Goal: Transaction & Acquisition: Purchase product/service

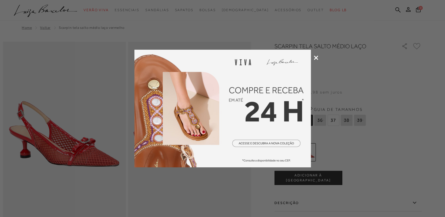
click at [315, 56] on icon at bounding box center [316, 58] width 4 height 4
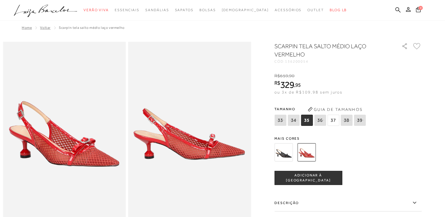
click at [284, 160] on img at bounding box center [284, 152] width 18 height 18
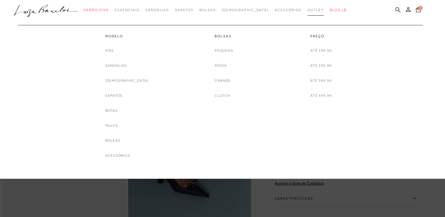
drag, startPoint x: 122, startPoint y: 126, endPoint x: 304, endPoint y: 13, distance: 214.5
click at [308, 13] on link "Outlet" at bounding box center [316, 10] width 16 height 11
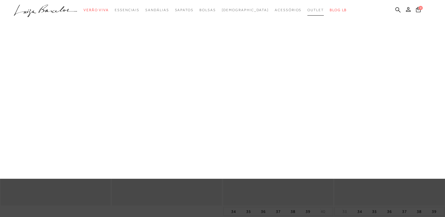
click at [308, 10] on span "Outlet" at bounding box center [316, 10] width 16 height 4
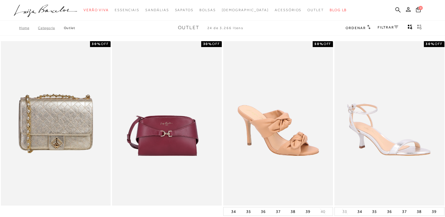
click at [384, 27] on link "FILTRAR" at bounding box center [388, 27] width 21 height 4
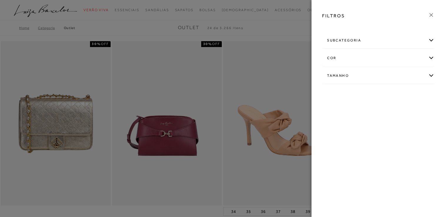
click at [414, 78] on div "Tamanho" at bounding box center [379, 76] width 112 height 16
click at [345, 121] on link "Ver mais..." at bounding box center [338, 120] width 16 height 4
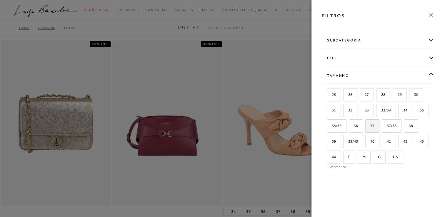
click at [376, 123] on label "37" at bounding box center [373, 126] width 14 height 13
click at [371, 124] on input "37" at bounding box center [368, 127] width 6 height 6
checkbox input "true"
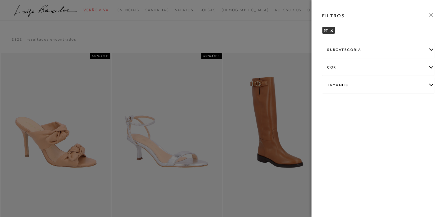
click at [432, 14] on icon at bounding box center [431, 15] width 6 height 6
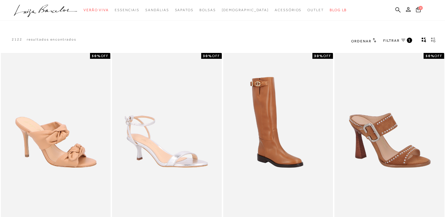
click at [403, 41] on icon at bounding box center [404, 40] width 4 height 3
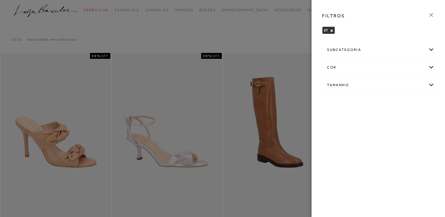
click at [301, 40] on div at bounding box center [222, 108] width 445 height 217
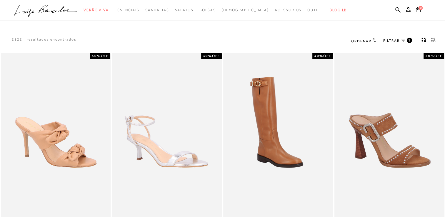
click at [361, 40] on span "Ordenar" at bounding box center [361, 41] width 20 height 4
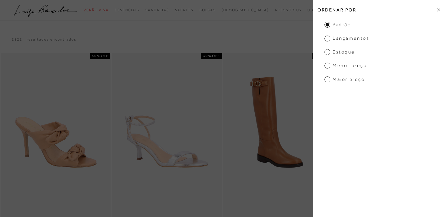
click at [328, 68] on span "Menor Preço" at bounding box center [346, 65] width 42 height 6
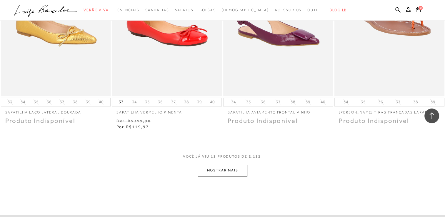
scroll to position [530, 0]
click at [227, 172] on button "MOSTRAR MAIS" at bounding box center [222, 170] width 49 height 11
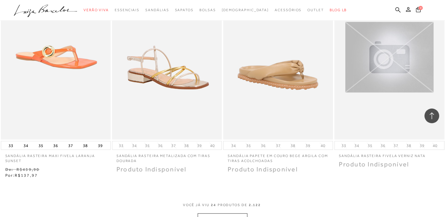
scroll to position [1177, 0]
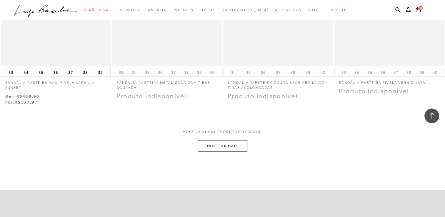
click at [230, 148] on button "MOSTRAR MAIS" at bounding box center [222, 145] width 49 height 11
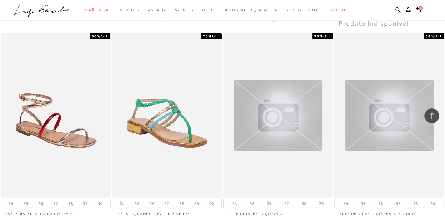
scroll to position [1737, 0]
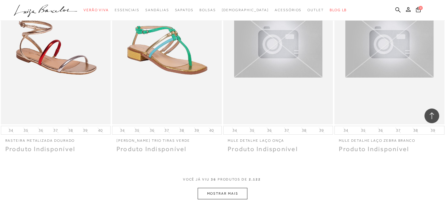
click at [220, 197] on button "MOSTRAR MAIS" at bounding box center [222, 193] width 49 height 11
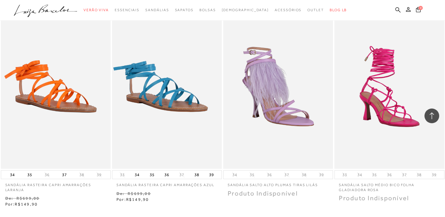
scroll to position [2355, 0]
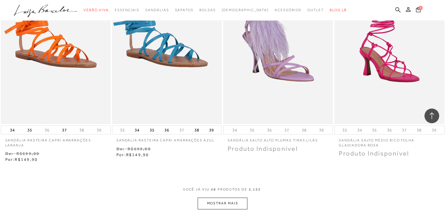
click at [220, 201] on button "MOSTRAR MAIS" at bounding box center [222, 203] width 49 height 11
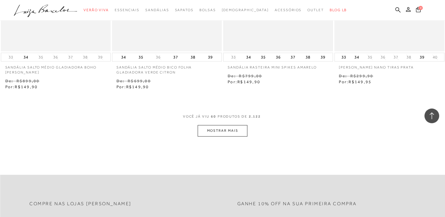
scroll to position [3061, 0]
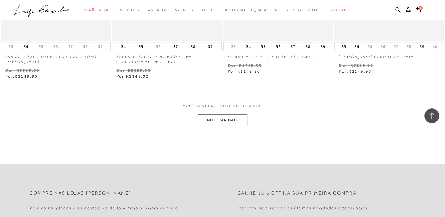
click at [216, 120] on button "MOSTRAR MAIS" at bounding box center [222, 120] width 49 height 11
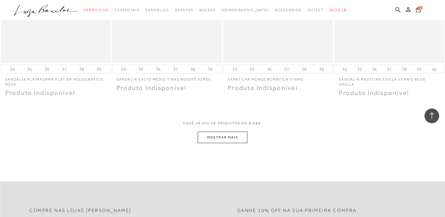
scroll to position [3680, 0]
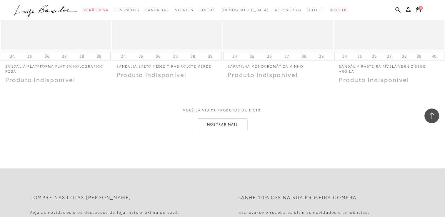
click at [216, 119] on button "MOSTRAR MAIS" at bounding box center [222, 124] width 49 height 11
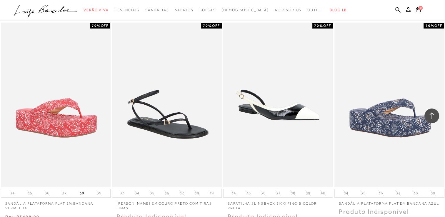
scroll to position [4239, 0]
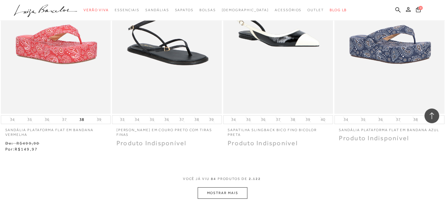
click at [226, 188] on button "MOSTRAR MAIS" at bounding box center [222, 193] width 49 height 11
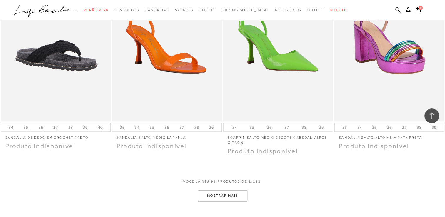
scroll to position [4857, 0]
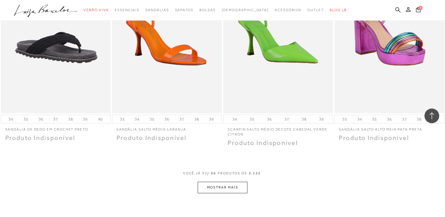
click at [230, 174] on div "VOCê JÁ VIU 96 PRODUTOS DE 2.122" at bounding box center [222, 176] width 79 height 11
click at [232, 182] on button "MOSTRAR MAIS" at bounding box center [222, 187] width 49 height 11
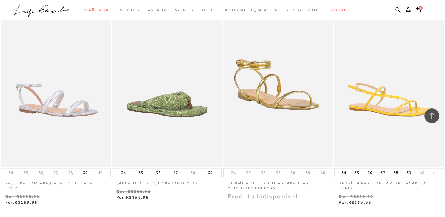
scroll to position [5593, 0]
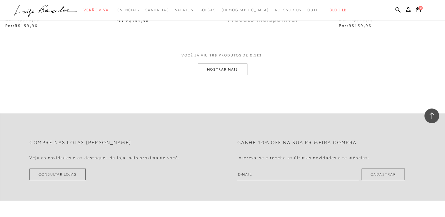
click at [217, 65] on button "MOSTRAR MAIS" at bounding box center [222, 69] width 49 height 11
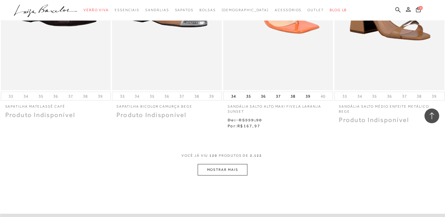
scroll to position [6123, 0]
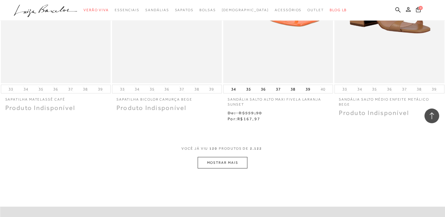
click at [238, 158] on button "MOSTRAR MAIS" at bounding box center [222, 162] width 49 height 11
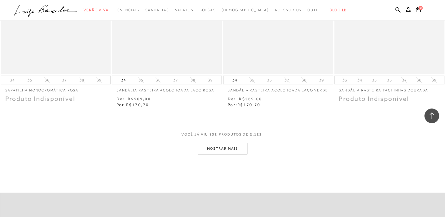
scroll to position [6800, 0]
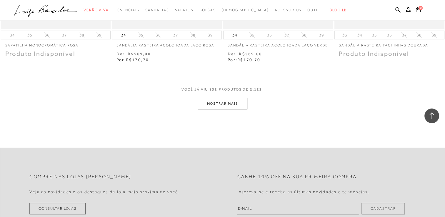
click at [212, 98] on button "MOSTRAR MAIS" at bounding box center [222, 103] width 49 height 11
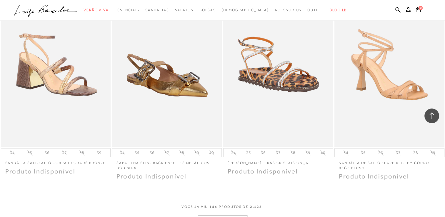
scroll to position [7359, 0]
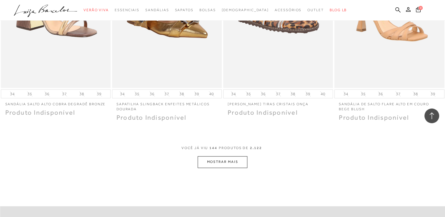
click at [217, 157] on button "MOSTRAR MAIS" at bounding box center [222, 161] width 49 height 11
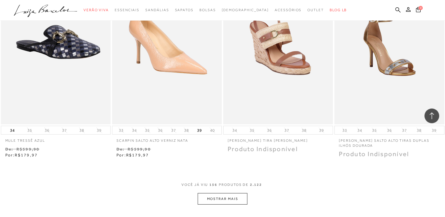
scroll to position [7948, 0]
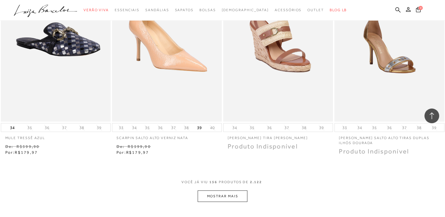
click at [217, 191] on button "MOSTRAR MAIS" at bounding box center [222, 196] width 49 height 11
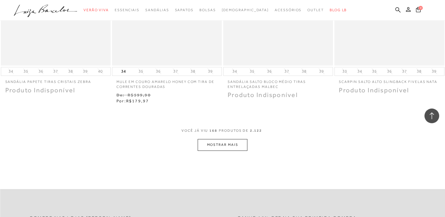
scroll to position [8625, 0]
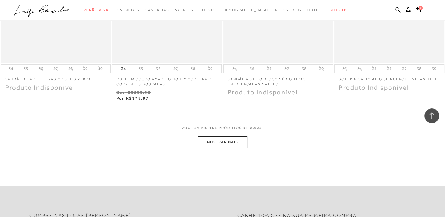
click at [228, 137] on button "MOSTRAR MAIS" at bounding box center [222, 142] width 49 height 11
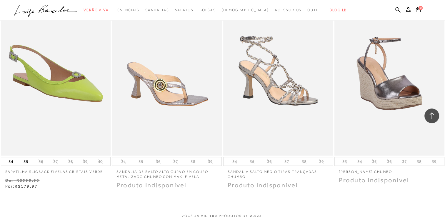
scroll to position [9214, 0]
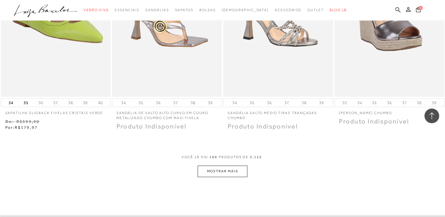
click at [215, 166] on button "MOSTRAR MAIS" at bounding box center [222, 171] width 49 height 11
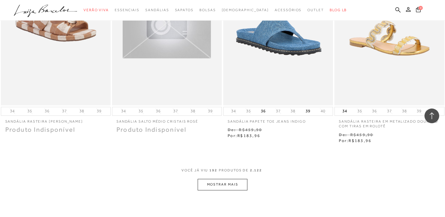
scroll to position [9891, 0]
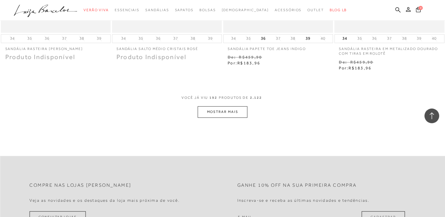
click at [227, 106] on button "MOSTRAR MAIS" at bounding box center [222, 111] width 49 height 11
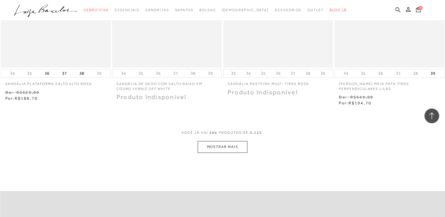
scroll to position [10538, 0]
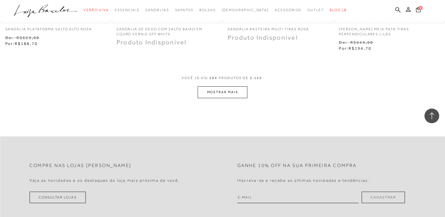
click at [215, 87] on button "MOSTRAR MAIS" at bounding box center [222, 92] width 49 height 11
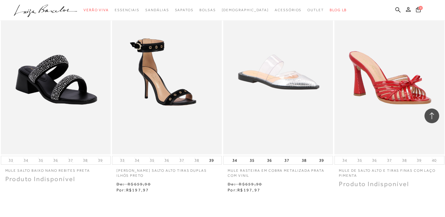
scroll to position [11068, 0]
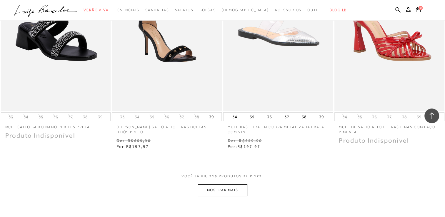
click at [225, 185] on button "MOSTRAR MAIS" at bounding box center [222, 190] width 49 height 11
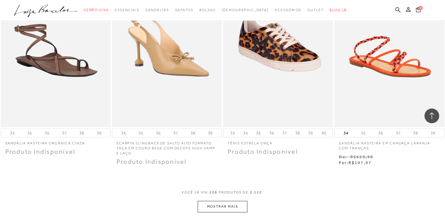
scroll to position [11686, 0]
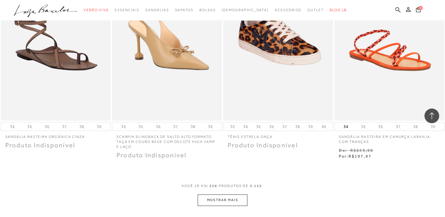
click at [220, 195] on button "MOSTRAR MAIS" at bounding box center [222, 200] width 49 height 11
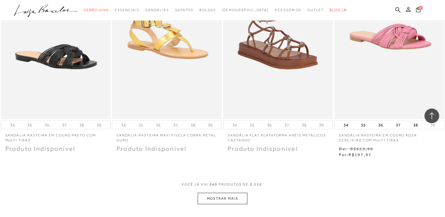
scroll to position [12393, 0]
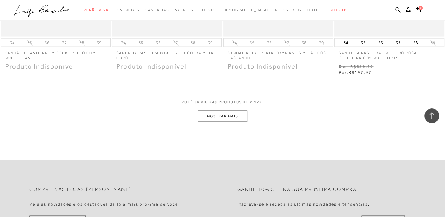
click at [229, 100] on div "VOCê JÁ VIU 240 PRODUTOS DE 2.122" at bounding box center [223, 105] width 82 height 11
click at [229, 111] on button "MOSTRAR MAIS" at bounding box center [222, 116] width 49 height 11
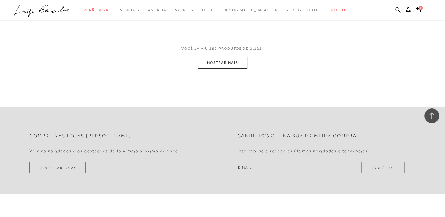
scroll to position [13070, 0]
click at [233, 57] on button "MOSTRAR MAIS" at bounding box center [222, 62] width 49 height 11
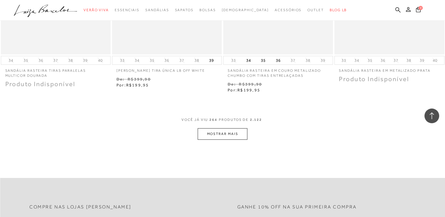
scroll to position [13629, 0]
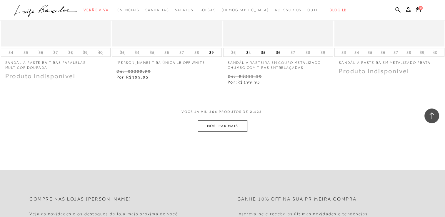
click at [234, 120] on button "MOSTRAR MAIS" at bounding box center [222, 125] width 49 height 11
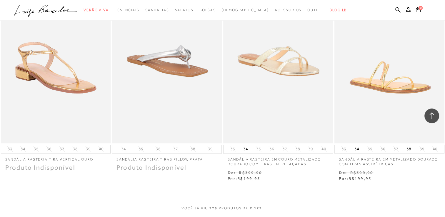
scroll to position [14277, 0]
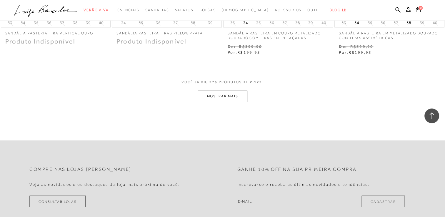
click at [232, 91] on button "MOSTRAR MAIS" at bounding box center [222, 96] width 49 height 11
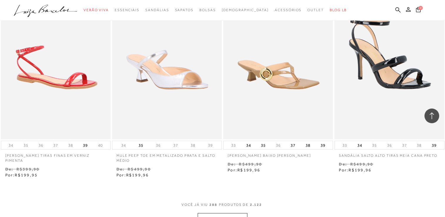
scroll to position [14924, 0]
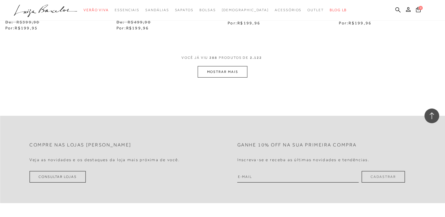
click at [231, 66] on button "MOSTRAR MAIS" at bounding box center [222, 71] width 49 height 11
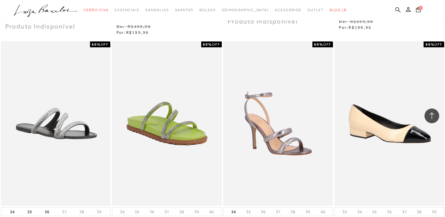
scroll to position [15454, 0]
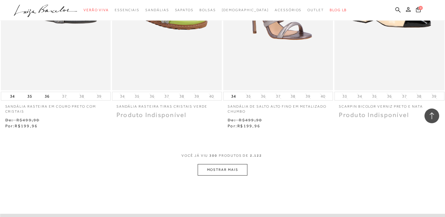
click at [230, 164] on button "MOSTRAR MAIS" at bounding box center [222, 169] width 49 height 11
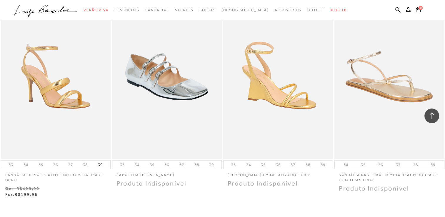
scroll to position [16102, 0]
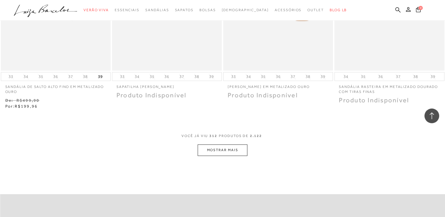
click at [233, 145] on button "MOSTRAR MAIS" at bounding box center [222, 150] width 49 height 11
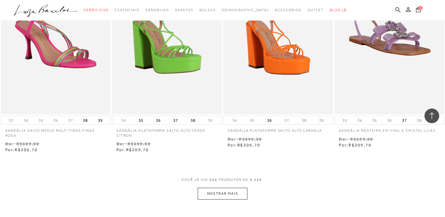
scroll to position [16742, 0]
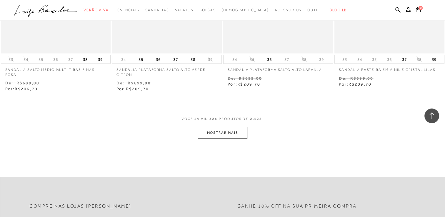
click at [231, 127] on button "MOSTRAR MAIS" at bounding box center [222, 132] width 49 height 11
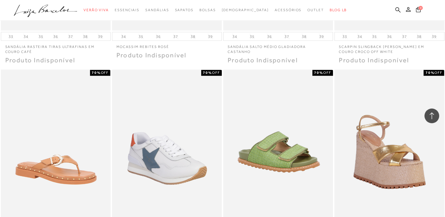
scroll to position [17272, 0]
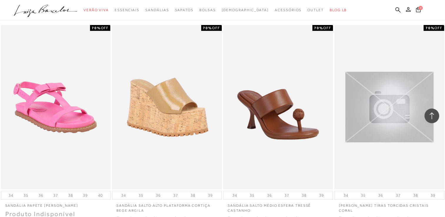
scroll to position [17949, 0]
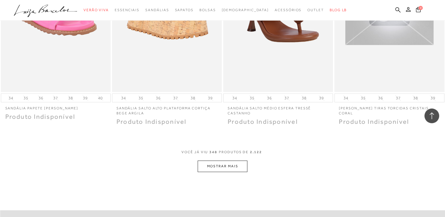
click at [238, 161] on button "MOSTRAR MAIS" at bounding box center [222, 166] width 49 height 11
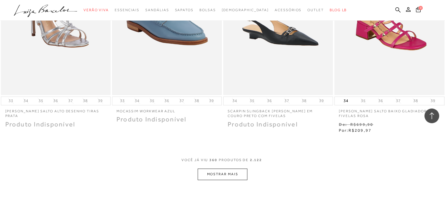
scroll to position [18597, 0]
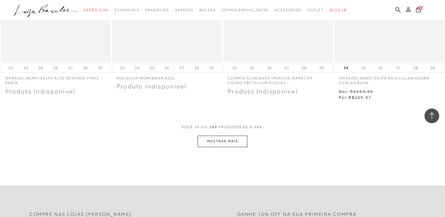
click at [244, 136] on button "MOSTRAR MAIS" at bounding box center [222, 141] width 49 height 11
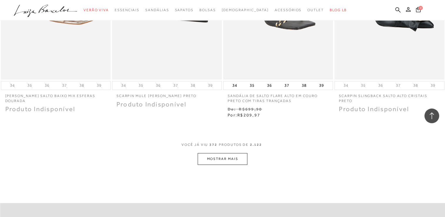
scroll to position [19215, 0]
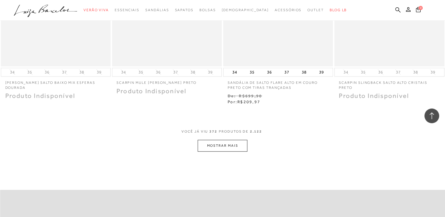
click at [235, 140] on button "MOSTRAR MAIS" at bounding box center [222, 145] width 49 height 11
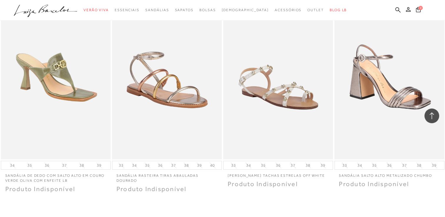
scroll to position [19833, 0]
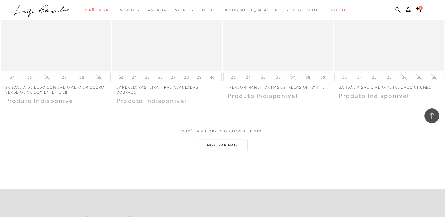
click at [224, 140] on button "MOSTRAR MAIS" at bounding box center [222, 145] width 49 height 11
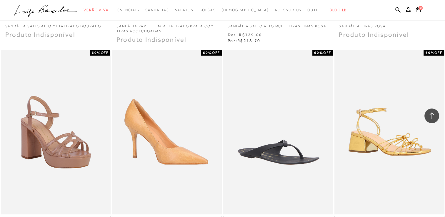
scroll to position [20304, 0]
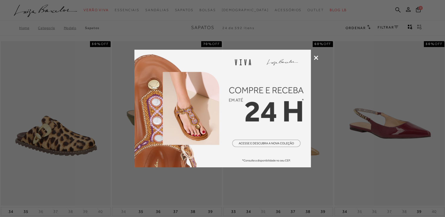
click at [314, 59] on icon at bounding box center [316, 58] width 4 height 4
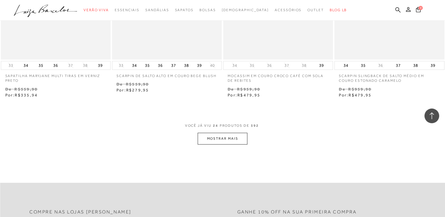
scroll to position [1295, 0]
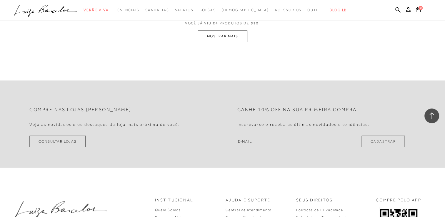
click at [229, 38] on button "MOSTRAR MAIS" at bounding box center [222, 36] width 49 height 11
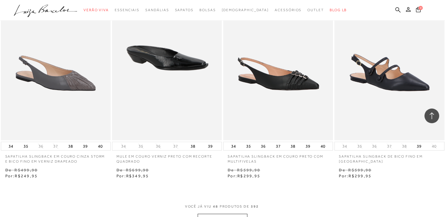
scroll to position [2515, 0]
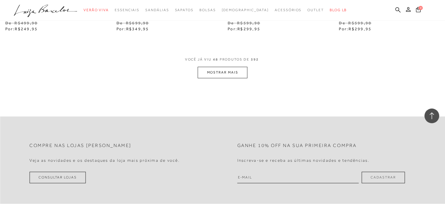
click at [220, 71] on button "MOSTRAR MAIS" at bounding box center [222, 72] width 49 height 11
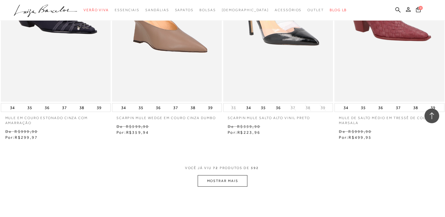
scroll to position [3781, 0]
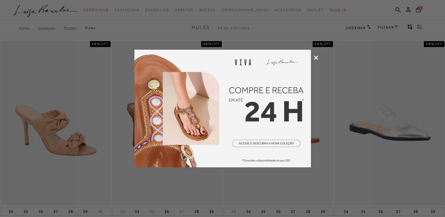
click at [316, 58] on icon at bounding box center [316, 58] width 4 height 4
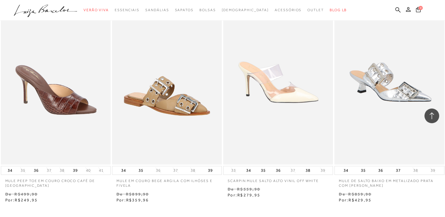
scroll to position [1148, 0]
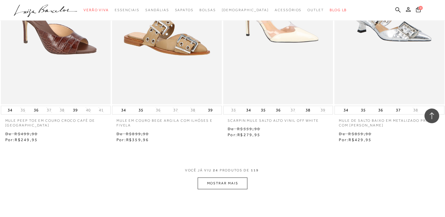
click at [233, 180] on button "MOSTRAR MAIS" at bounding box center [222, 183] width 49 height 11
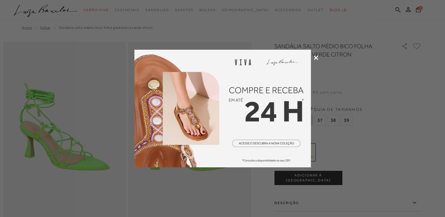
click at [316, 57] on icon at bounding box center [316, 58] width 4 height 4
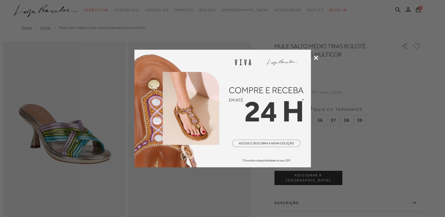
click at [314, 59] on icon at bounding box center [316, 58] width 4 height 4
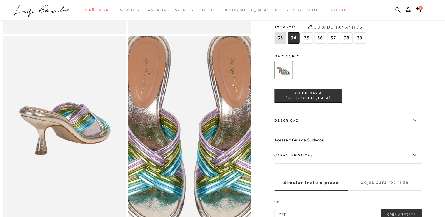
scroll to position [206, 0]
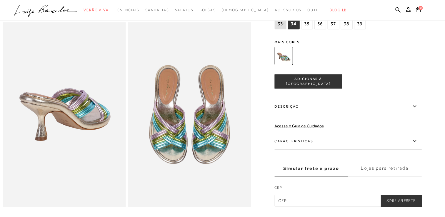
click at [307, 150] on label "Características" at bounding box center [348, 141] width 147 height 17
click at [0, 0] on input "Características" at bounding box center [0, 0] width 0 height 0
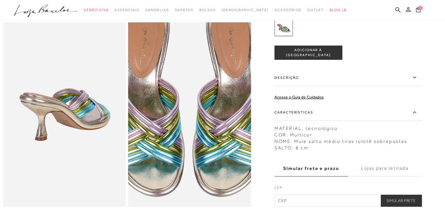
scroll to position [59, 0]
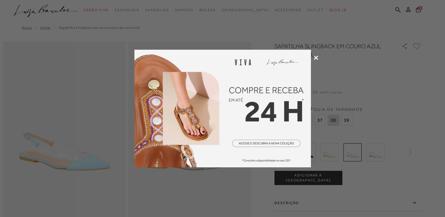
click at [314, 55] on div at bounding box center [222, 108] width 445 height 217
click at [319, 60] on div at bounding box center [222, 108] width 445 height 217
click at [316, 59] on icon at bounding box center [316, 58] width 4 height 4
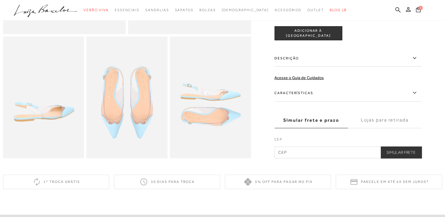
scroll to position [206, 0]
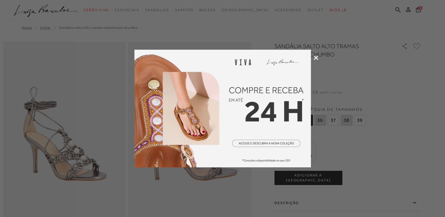
drag, startPoint x: 328, startPoint y: 112, endPoint x: 322, endPoint y: 95, distance: 17.9
click at [329, 111] on div at bounding box center [222, 108] width 445 height 217
click at [314, 58] on icon at bounding box center [316, 58] width 4 height 4
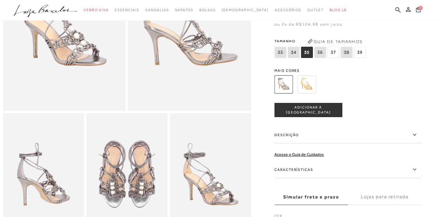
scroll to position [147, 0]
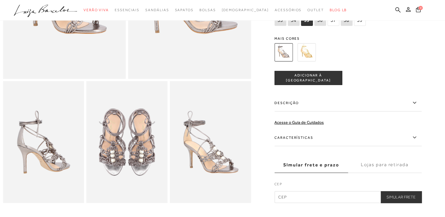
click at [316, 111] on label "Descrição" at bounding box center [348, 102] width 147 height 17
click at [0, 0] on input "Descrição" at bounding box center [0, 0] width 0 height 0
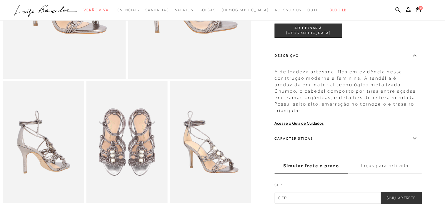
click at [297, 146] on label "Características" at bounding box center [348, 138] width 147 height 17
click at [0, 0] on input "Características" at bounding box center [0, 0] width 0 height 0
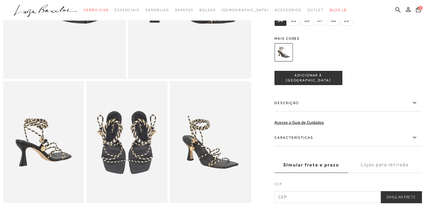
scroll to position [147, 0]
click at [316, 141] on label "Características" at bounding box center [348, 137] width 147 height 17
click at [0, 0] on input "Características" at bounding box center [0, 0] width 0 height 0
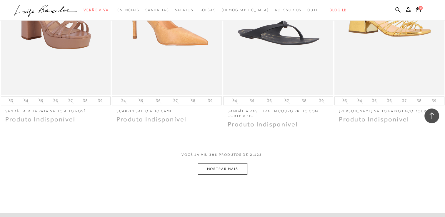
click at [228, 163] on button "MOSTRAR MAIS" at bounding box center [222, 168] width 49 height 11
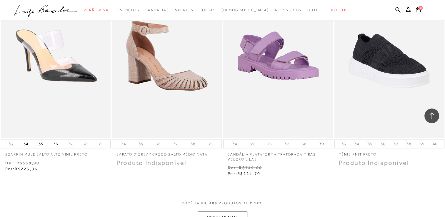
scroll to position [21040, 0]
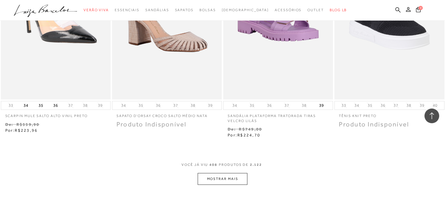
click at [236, 173] on button "MOSTRAR MAIS" at bounding box center [222, 178] width 49 height 11
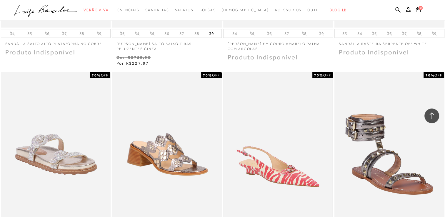
scroll to position [21570, 0]
